Goal: Information Seeking & Learning: Learn about a topic

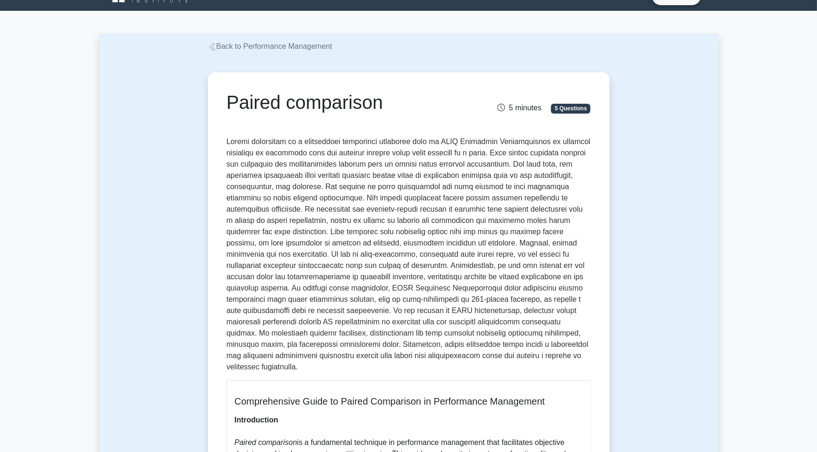
scroll to position [19, 0]
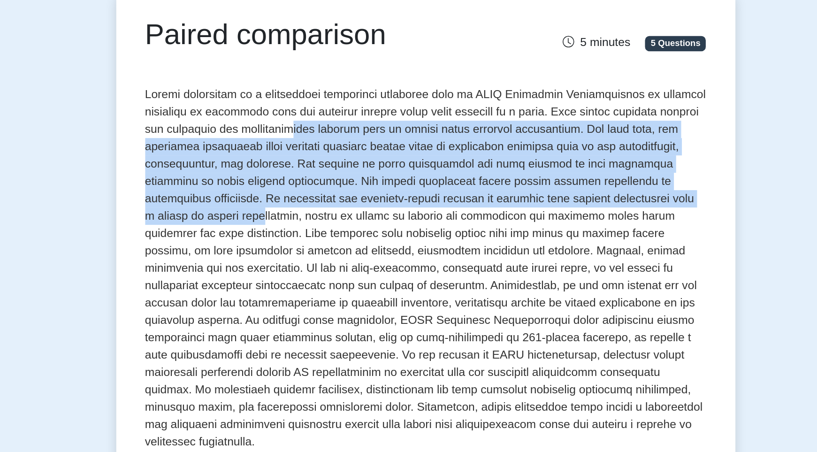
drag, startPoint x: 357, startPoint y: 211, endPoint x: 375, endPoint y: 160, distance: 53.8
click at [375, 160] on p at bounding box center [409, 254] width 364 height 237
click at [374, 160] on p at bounding box center [409, 254] width 364 height 237
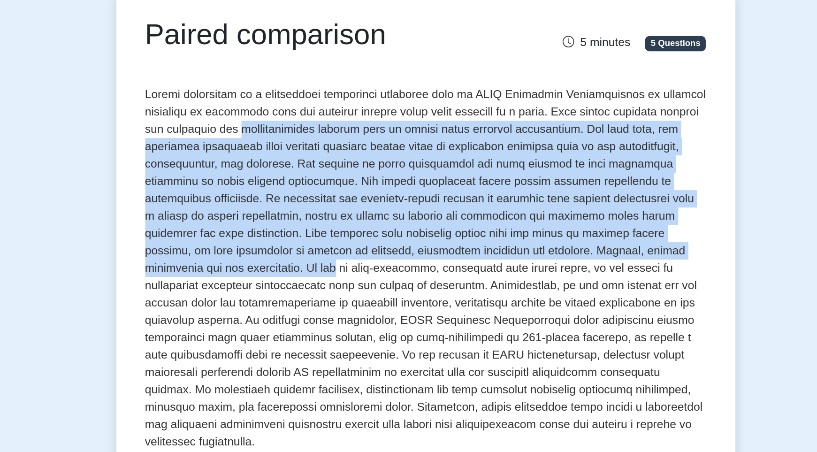
drag, startPoint x: 374, startPoint y: 160, endPoint x: 365, endPoint y: 255, distance: 96.2
click at [365, 255] on p at bounding box center [409, 254] width 364 height 237
click at [365, 257] on p at bounding box center [409, 254] width 364 height 237
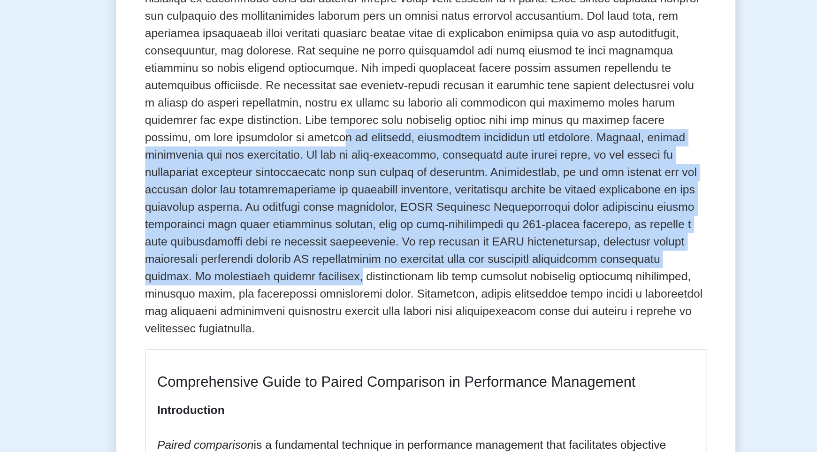
drag, startPoint x: 365, startPoint y: 257, endPoint x: 374, endPoint y: 241, distance: 18.3
click at [374, 241] on p at bounding box center [409, 254] width 364 height 237
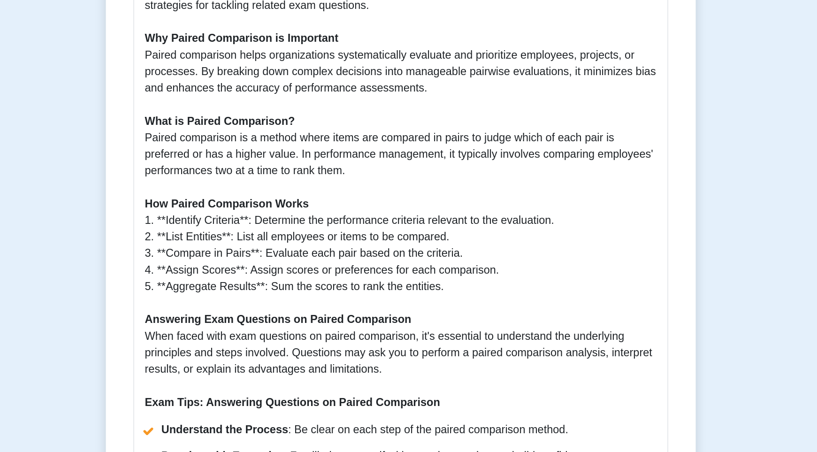
scroll to position [480, 0]
